Goal: Information Seeking & Learning: Find specific fact

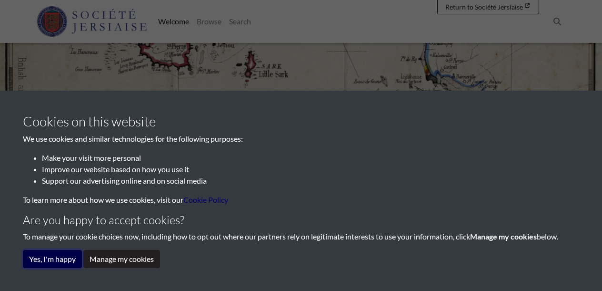
click at [58, 266] on button "Yes, I'm happy" at bounding box center [52, 259] width 59 height 18
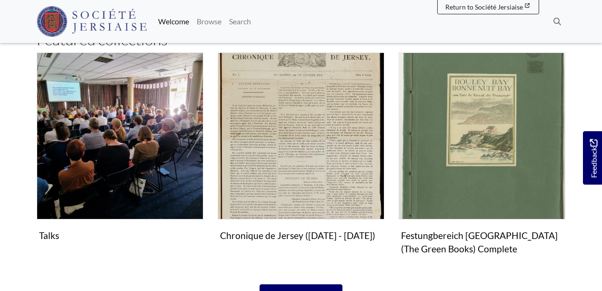
scroll to position [546, 0]
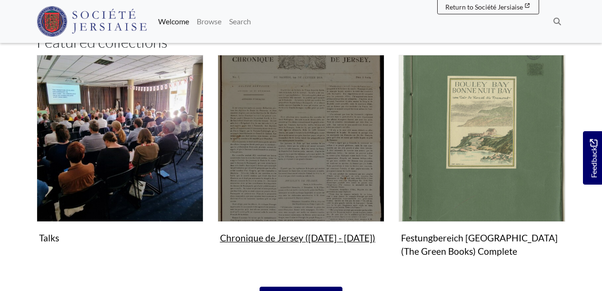
click at [289, 234] on figure "Chronique de Jersey (1814 - 1959) Collection" at bounding box center [301, 151] width 167 height 192
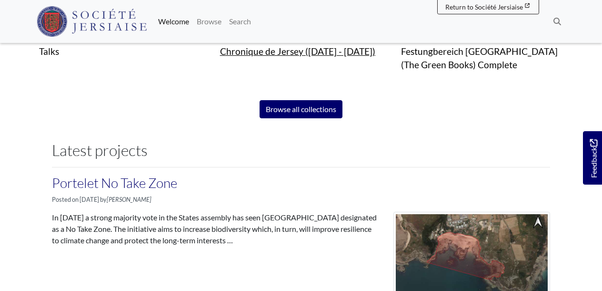
scroll to position [717, 0]
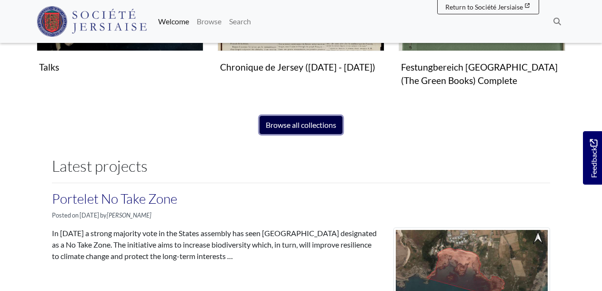
click at [292, 125] on link "Browse all collections" at bounding box center [301, 125] width 83 height 18
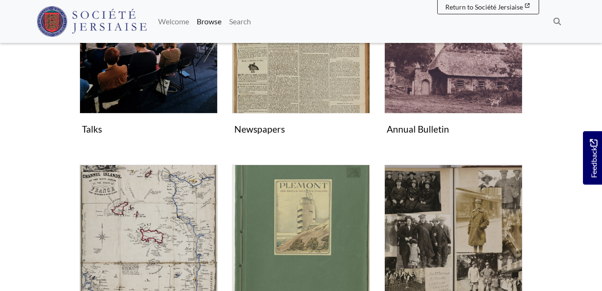
scroll to position [139, 0]
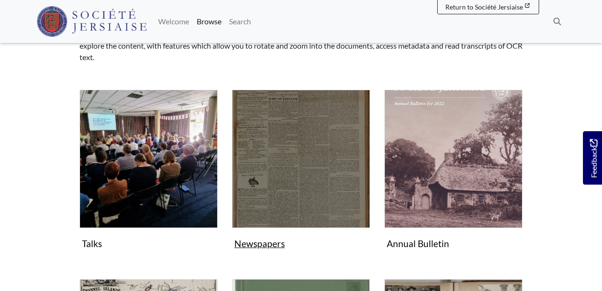
click at [256, 144] on img "Subcollection" at bounding box center [301, 159] width 138 height 138
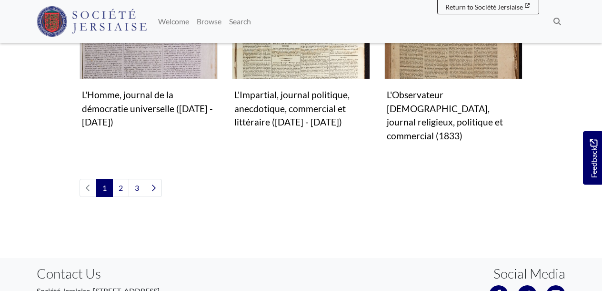
scroll to position [1040, 0]
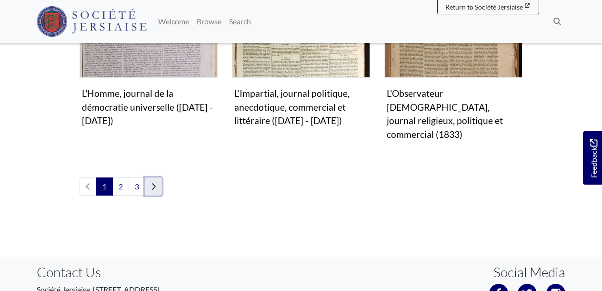
click at [156, 182] on icon "Next page" at bounding box center [153, 186] width 5 height 8
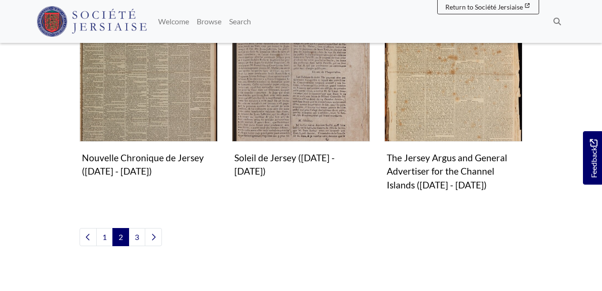
scroll to position [993, 0]
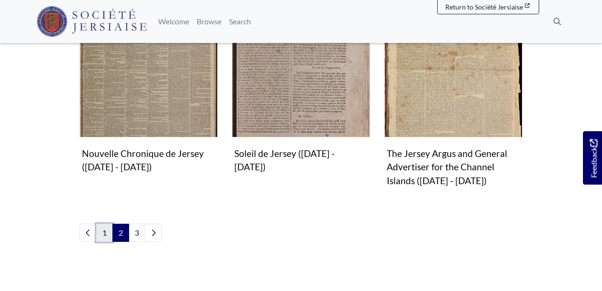
click at [103, 223] on link "1" at bounding box center [104, 232] width 17 height 18
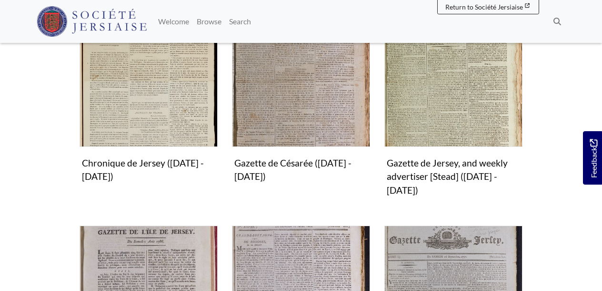
scroll to position [329, 0]
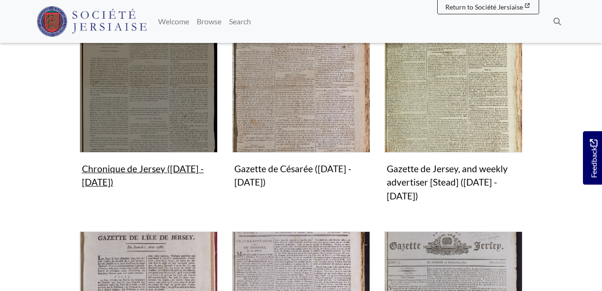
click at [162, 102] on img "Subcollection" at bounding box center [149, 83] width 138 height 138
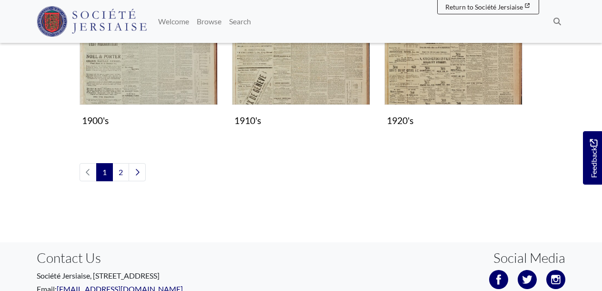
scroll to position [912, 0]
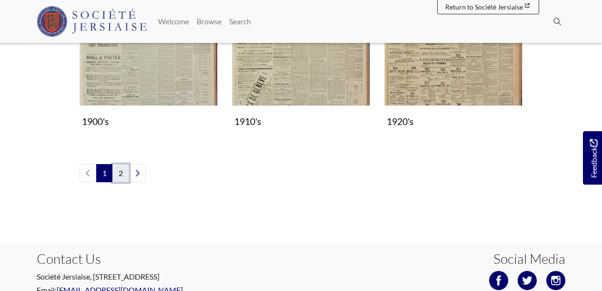
click at [121, 168] on link "2" at bounding box center [120, 173] width 17 height 18
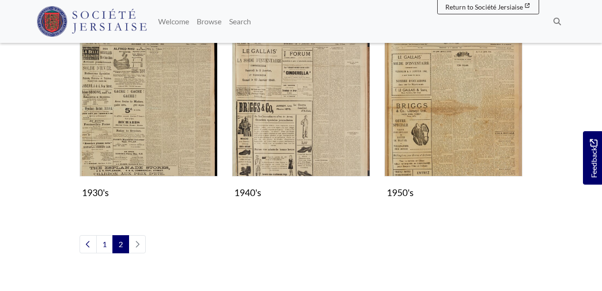
scroll to position [273, 0]
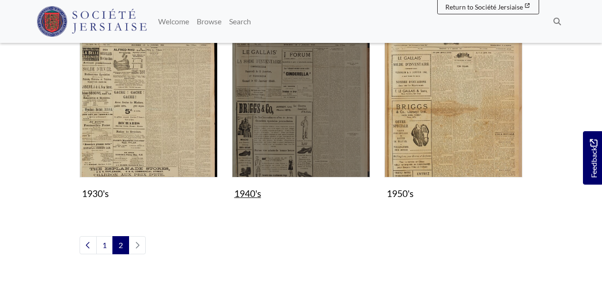
click at [247, 187] on figure "1940's Collection" at bounding box center [301, 120] width 138 height 163
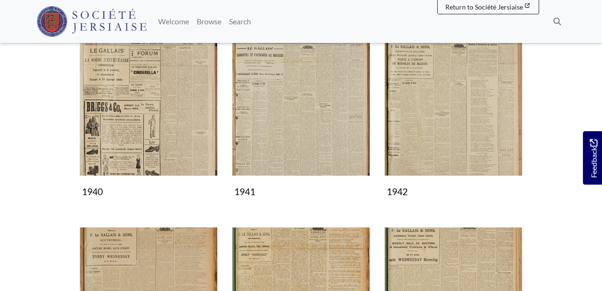
scroll to position [162, 0]
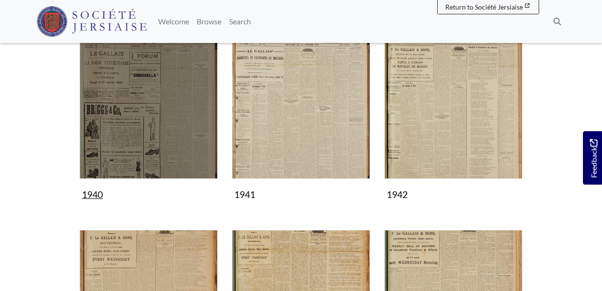
click at [151, 121] on img "Subcollection" at bounding box center [149, 109] width 138 height 138
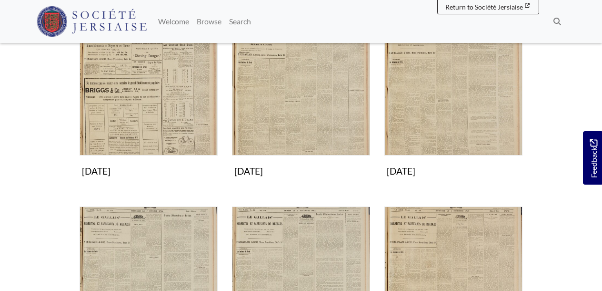
scroll to position [566, 0]
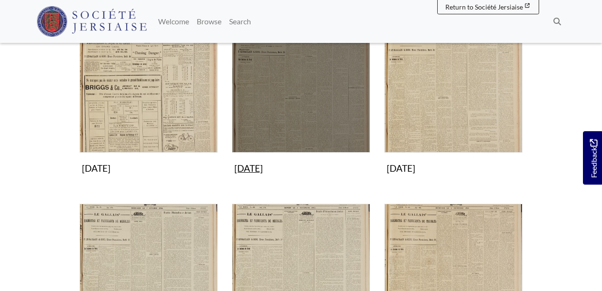
click at [280, 116] on img "Subcollection" at bounding box center [301, 83] width 138 height 138
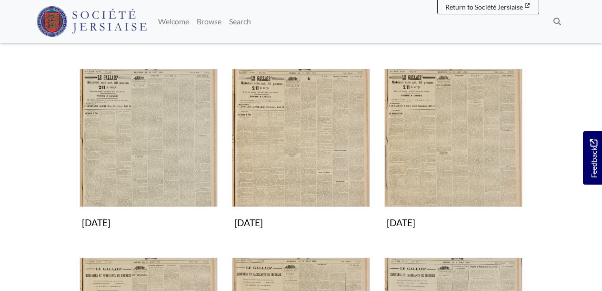
scroll to position [323, 0]
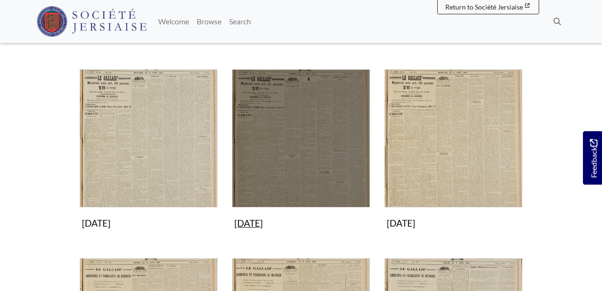
click at [285, 144] on img "Subcollection" at bounding box center [301, 138] width 138 height 138
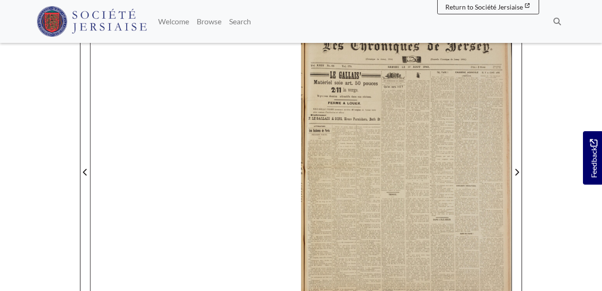
scroll to position [130, 0]
click at [418, 130] on div at bounding box center [406, 167] width 211 height 298
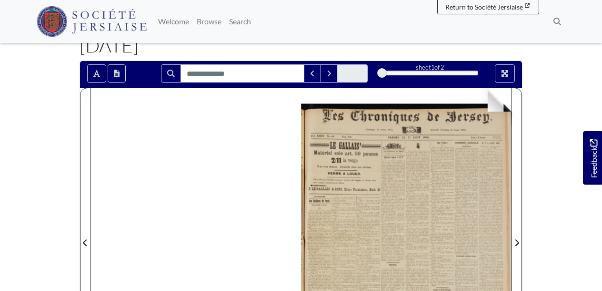
scroll to position [61, 0]
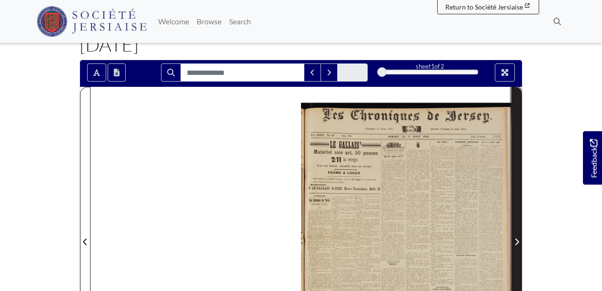
click at [516, 241] on icon "Next Page" at bounding box center [517, 242] width 5 height 8
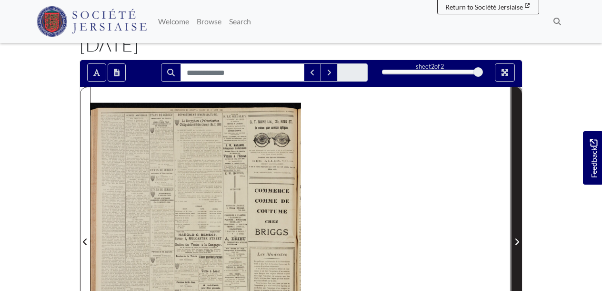
click at [515, 239] on icon "Next Page" at bounding box center [517, 242] width 5 height 8
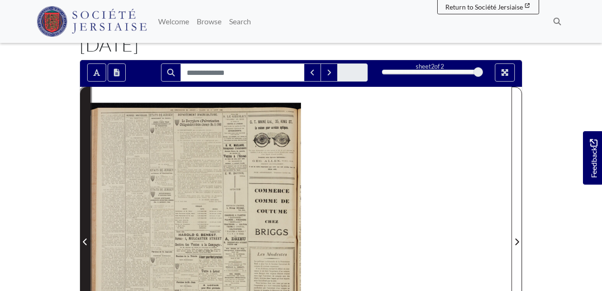
click at [83, 239] on icon "Previous Page" at bounding box center [85, 242] width 5 height 8
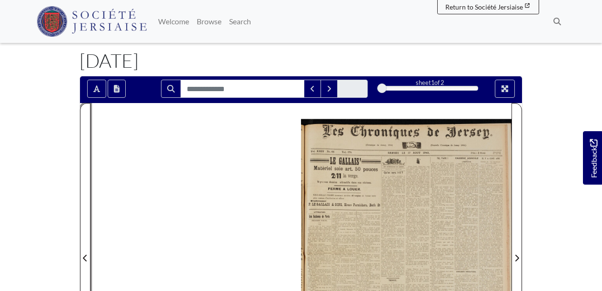
scroll to position [44, 0]
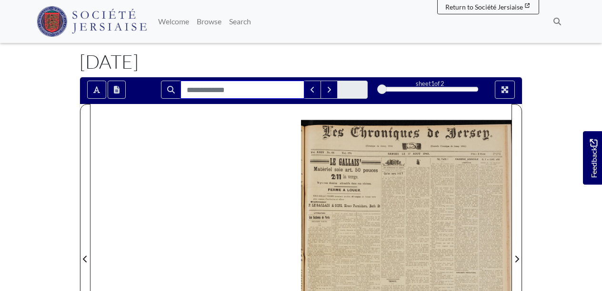
click at [219, 91] on input "Search for" at bounding box center [243, 90] width 124 height 18
type input "******"
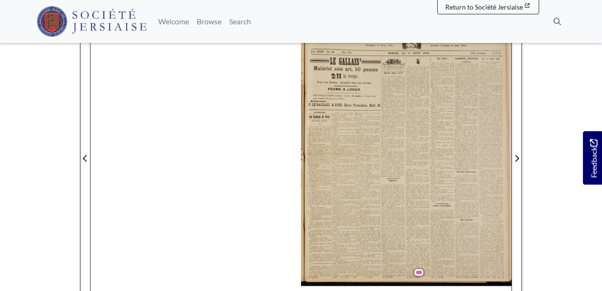
scroll to position [155, 0]
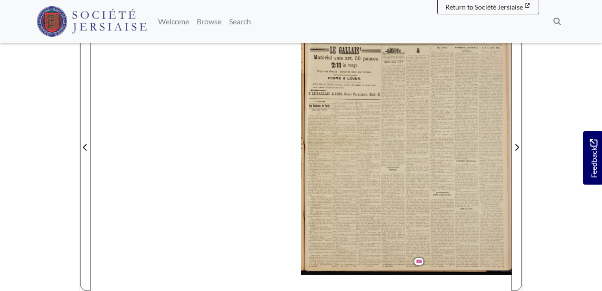
click at [429, 260] on span "ch'est" at bounding box center [429, 260] width 7 height 3
click at [419, 260] on span "patois" at bounding box center [421, 261] width 8 height 3
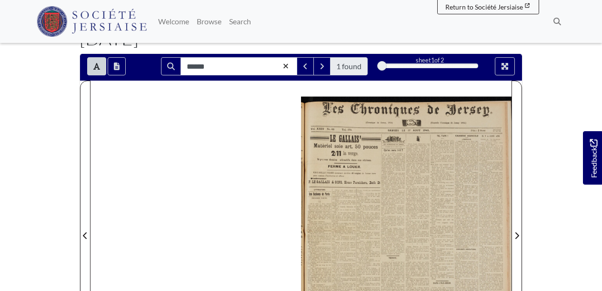
scroll to position [67, 0]
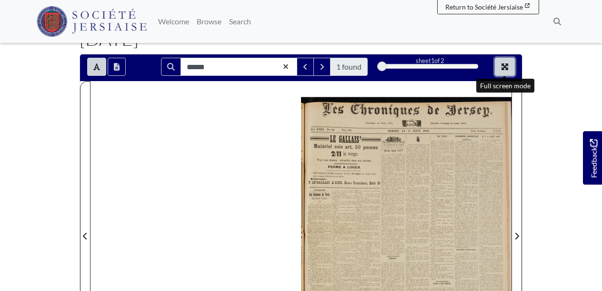
click at [505, 64] on icon "Full screen mode" at bounding box center [505, 67] width 8 height 8
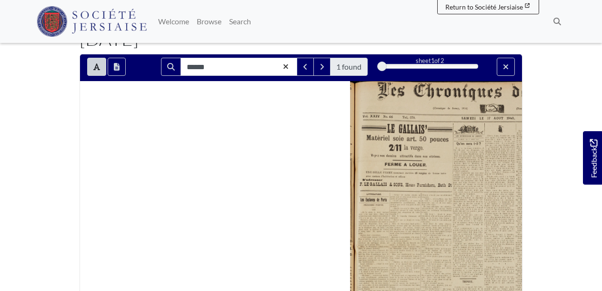
scroll to position [0, 0]
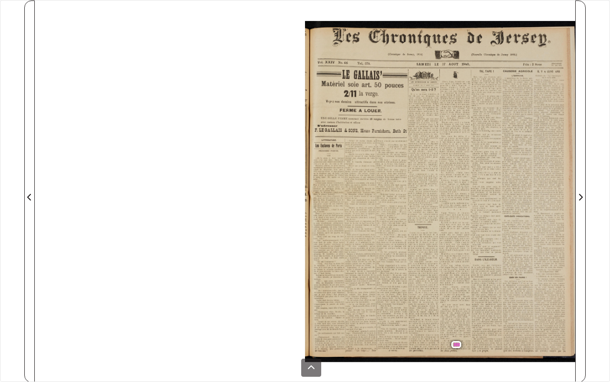
click at [462, 290] on span "I'mus" at bounding box center [463, 344] width 7 height 3
click at [458, 290] on span "patois" at bounding box center [458, 344] width 8 height 3
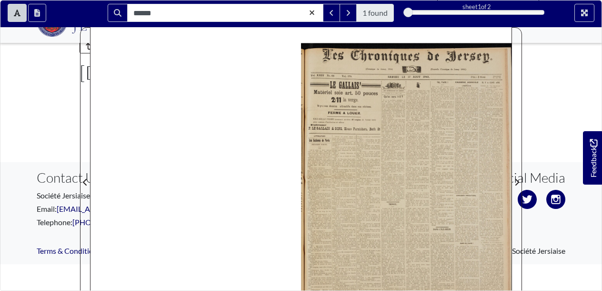
scroll to position [211, 0]
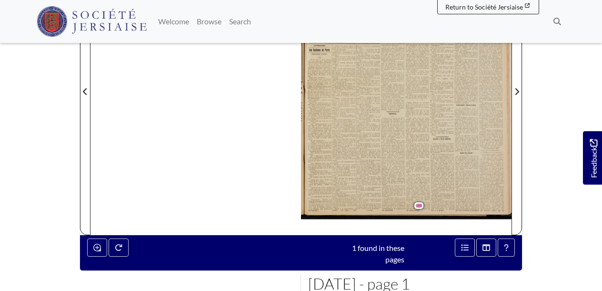
click at [383, 247] on div "1 found in these pages" at bounding box center [369, 251] width 86 height 27
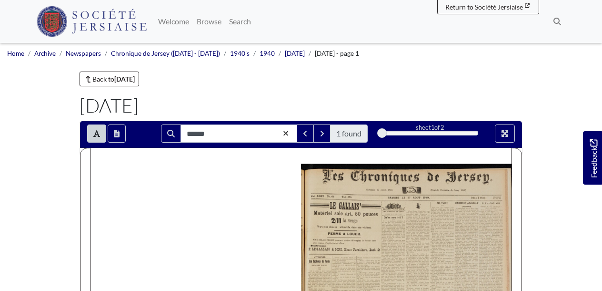
scroll to position [11, 0]
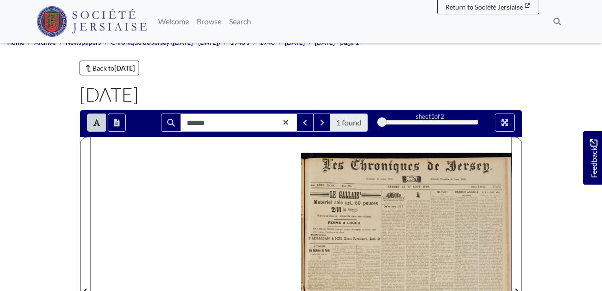
drag, startPoint x: 380, startPoint y: 122, endPoint x: 398, endPoint y: 122, distance: 18.6
click at [398, 122] on div "1" at bounding box center [430, 122] width 96 height 10
drag, startPoint x: 380, startPoint y: 119, endPoint x: 403, endPoint y: 120, distance: 22.4
click at [403, 120] on div "1" at bounding box center [430, 122] width 96 height 10
click at [475, 120] on div "1" at bounding box center [430, 122] width 96 height 10
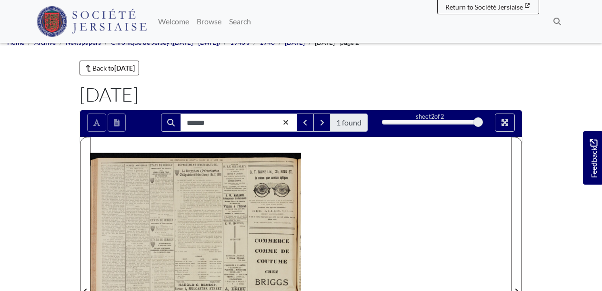
click at [384, 121] on div "2" at bounding box center [430, 122] width 96 height 10
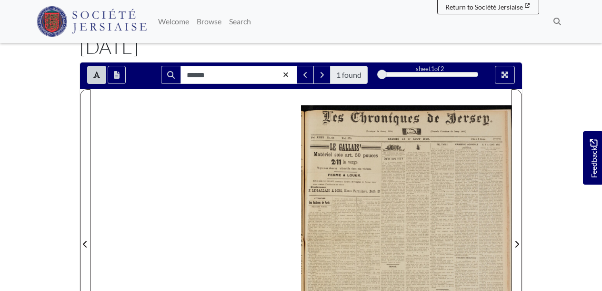
scroll to position [66, 0]
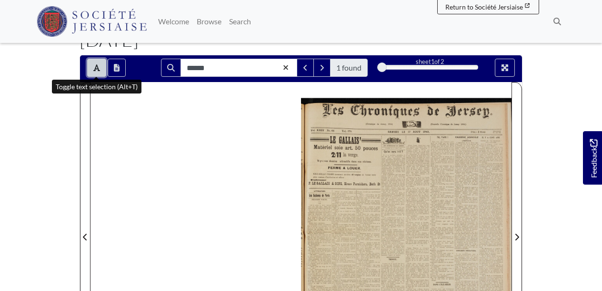
click at [97, 68] on icon "Toggle text selection (Alt+T)" at bounding box center [96, 67] width 7 height 7
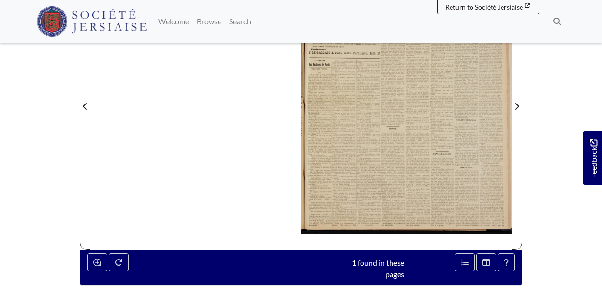
scroll to position [196, 0]
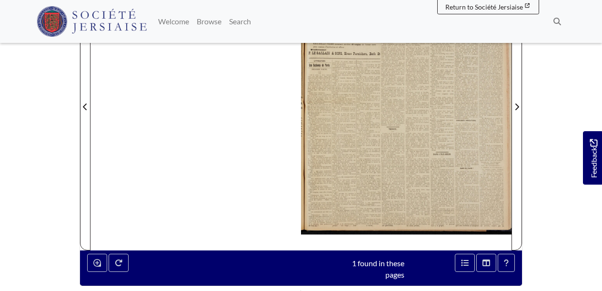
click at [388, 222] on div at bounding box center [406, 101] width 211 height 298
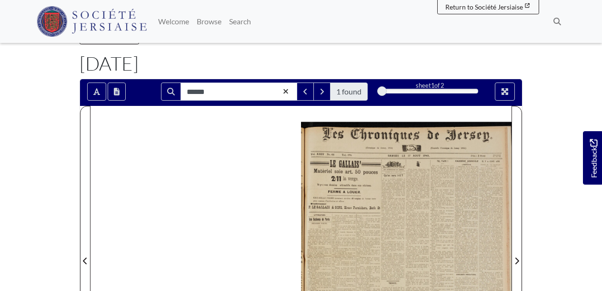
scroll to position [43, 0]
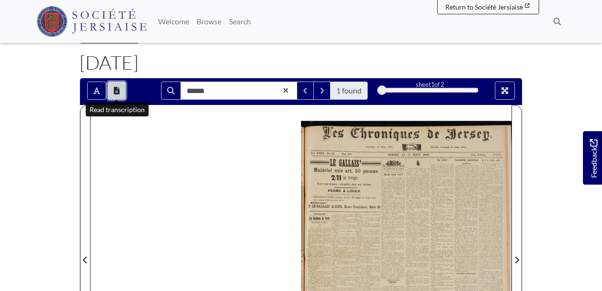
click at [116, 89] on icon "Open transcription window" at bounding box center [117, 91] width 6 height 8
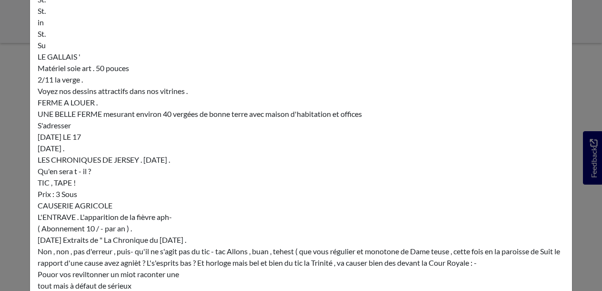
scroll to position [0, 0]
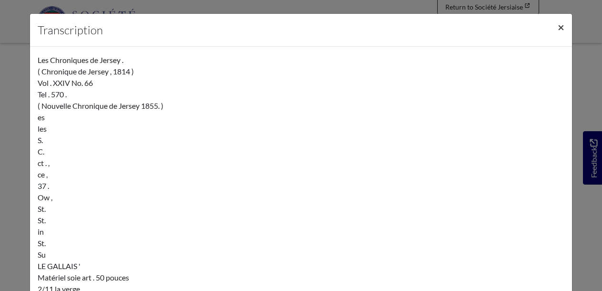
click at [561, 27] on span "×" at bounding box center [561, 27] width 7 height 14
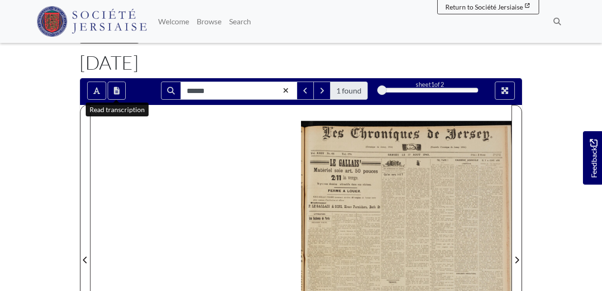
click at [481, 41] on nav "Menu Welcome" at bounding box center [301, 21] width 602 height 43
click at [231, 186] on div at bounding box center [301, 254] width 421 height 298
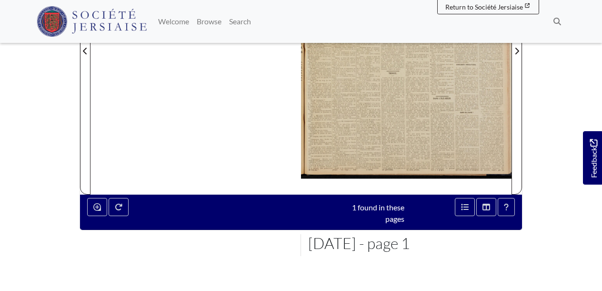
scroll to position [274, 0]
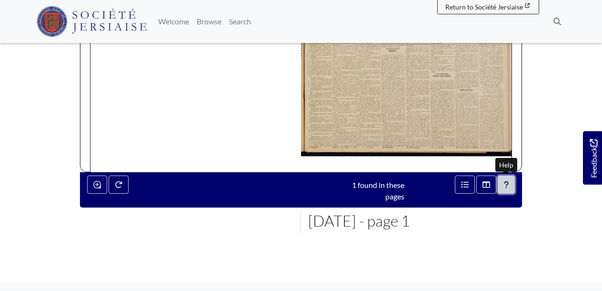
click at [506, 184] on icon "Help" at bounding box center [506, 185] width 5 height 8
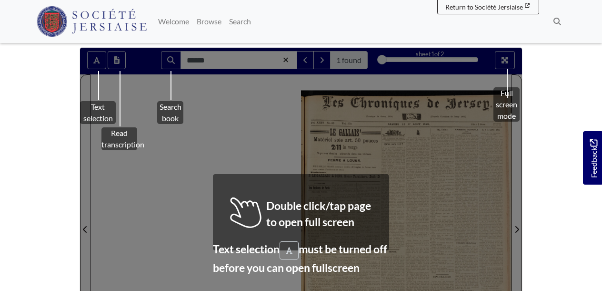
scroll to position [65, 0]
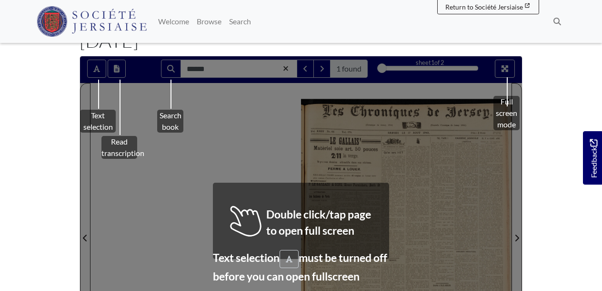
click at [98, 67] on div "Text selection" at bounding box center [98, 91] width 36 height 81
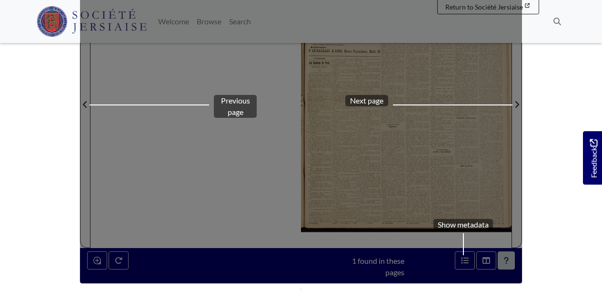
scroll to position [193, 0]
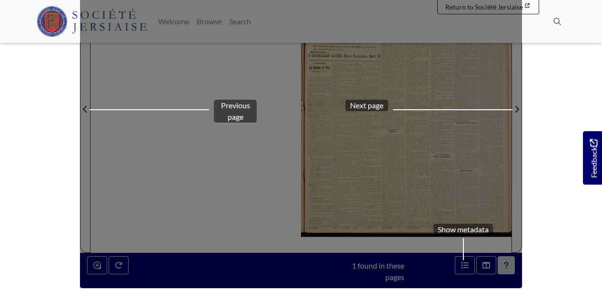
click at [464, 260] on div "Show metadata" at bounding box center [464, 255] width 60 height 64
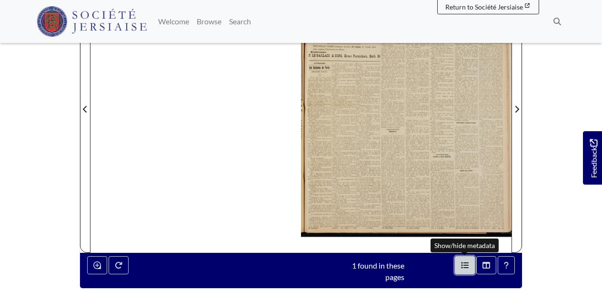
click at [464, 262] on icon "Open metadata window" at bounding box center [465, 265] width 8 height 6
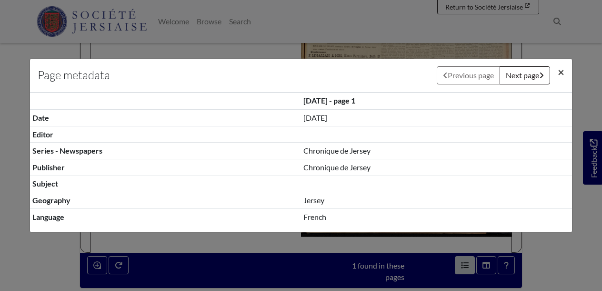
click at [562, 72] on span "×" at bounding box center [561, 72] width 7 height 14
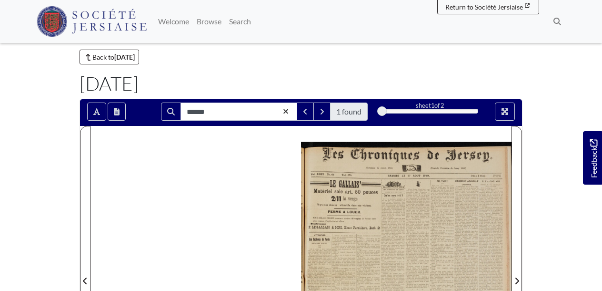
scroll to position [22, 0]
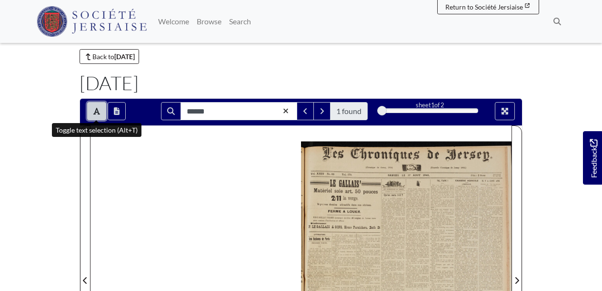
click at [97, 108] on icon "Toggle text selection (Alt+T)" at bounding box center [96, 111] width 7 height 8
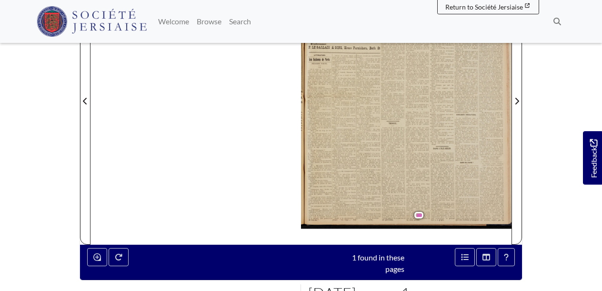
scroll to position [201, 0]
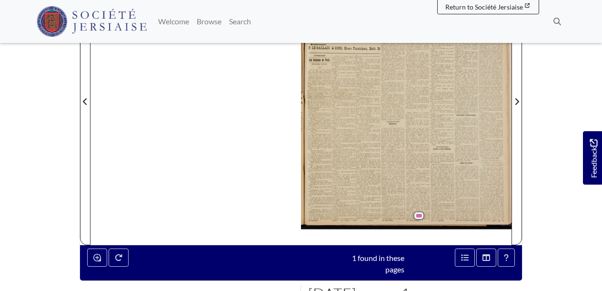
click at [418, 214] on span "patois" at bounding box center [421, 215] width 8 height 3
click at [421, 216] on span "qu'nou" at bounding box center [425, 216] width 8 height 3
click at [418, 214] on span "patois" at bounding box center [421, 215] width 8 height 3
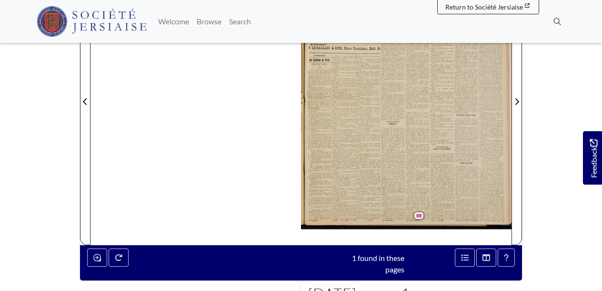
click at [255, 182] on div "Les Chroniques de Jersey . ( Chronique de Jersey , 1814 ) Vol . XXIV No. 66 Tel…" at bounding box center [301, 96] width 421 height 298
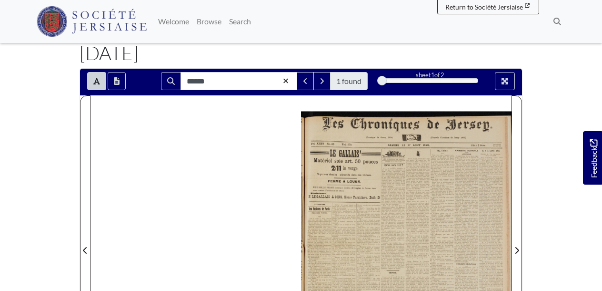
scroll to position [51, 0]
